Goal: Check status: Check status

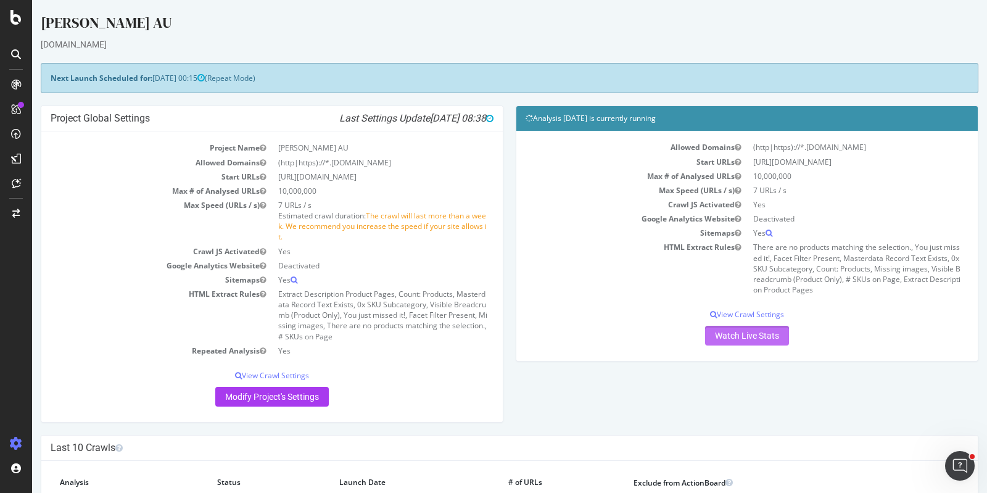
click at [734, 335] on link "Watch Live Stats" at bounding box center [747, 336] width 84 height 20
